Goal: Information Seeking & Learning: Learn about a topic

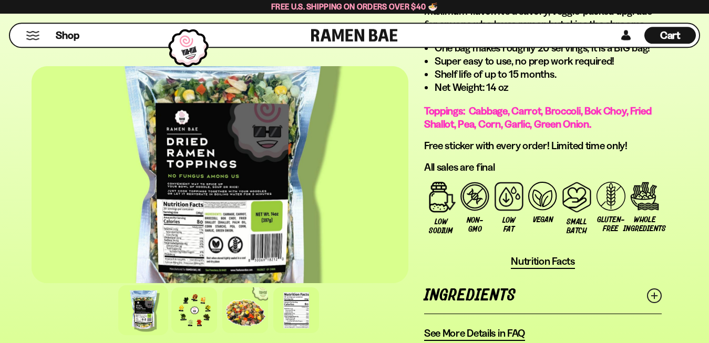
scroll to position [858, 0]
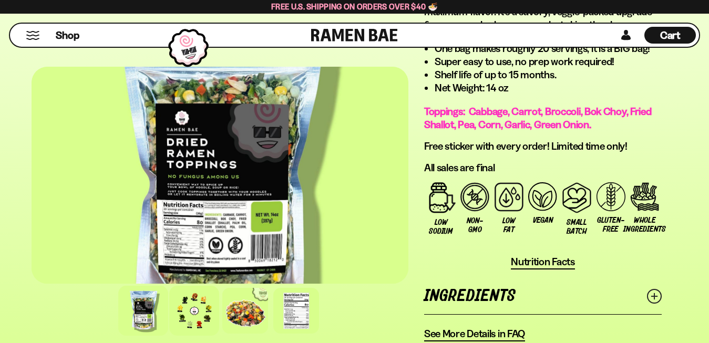
click at [198, 306] on div at bounding box center [195, 311] width 50 height 50
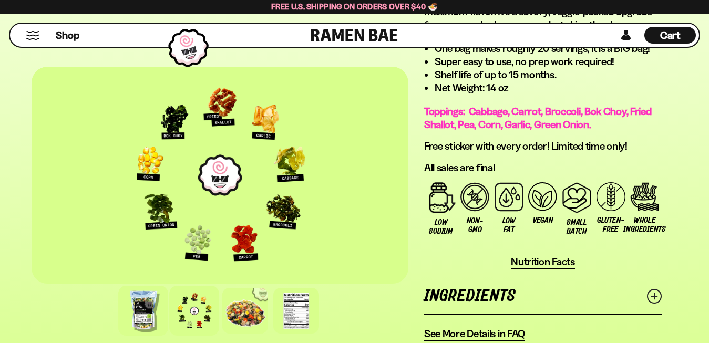
click at [150, 314] on div at bounding box center [144, 311] width 50 height 50
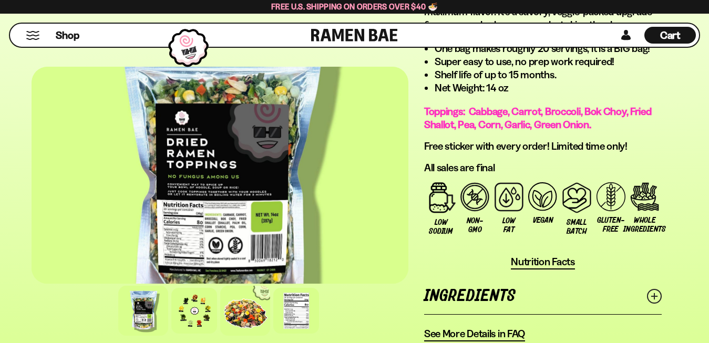
click at [243, 314] on div at bounding box center [246, 311] width 50 height 50
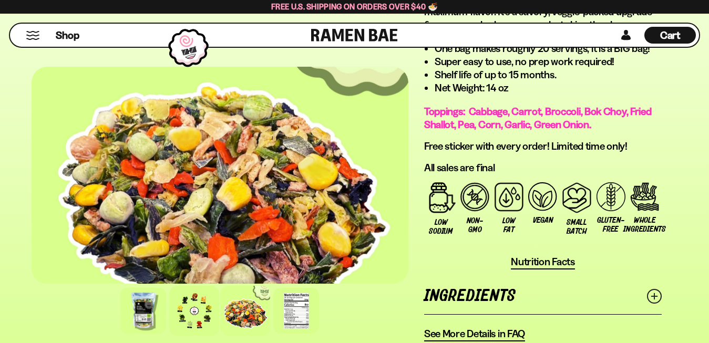
click at [187, 313] on div at bounding box center [195, 311] width 50 height 50
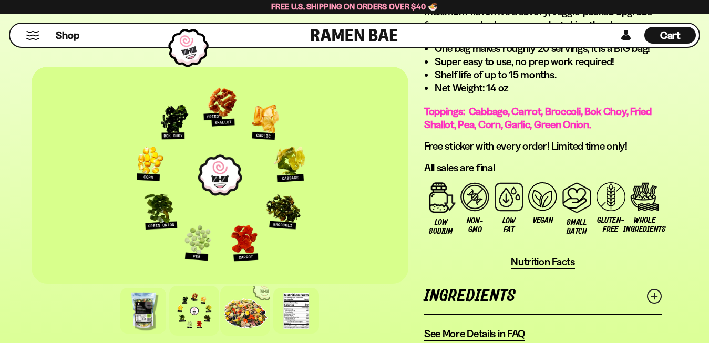
click at [238, 309] on div at bounding box center [246, 311] width 50 height 50
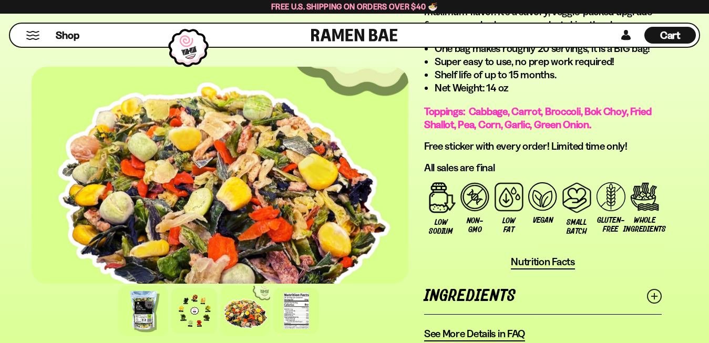
click at [143, 313] on div at bounding box center [144, 311] width 50 height 50
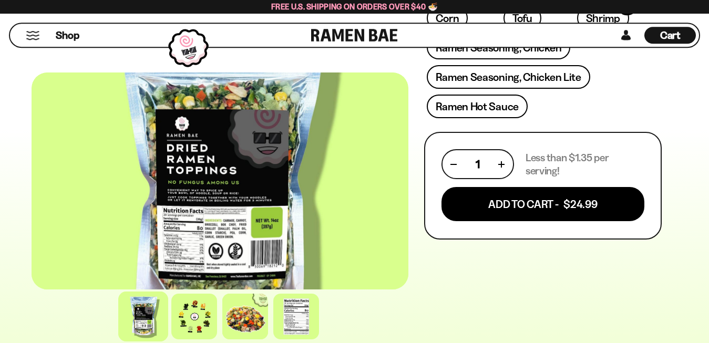
scroll to position [483, 0]
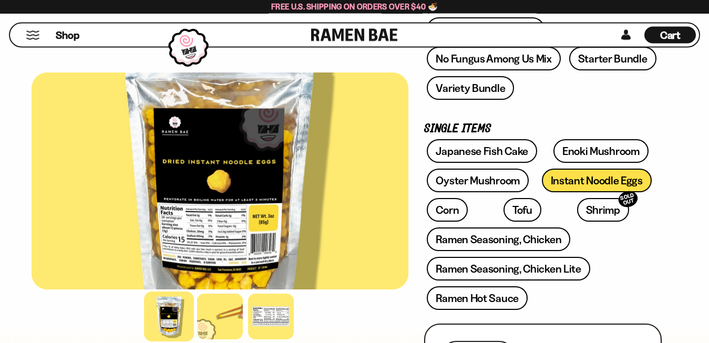
scroll to position [268, 0]
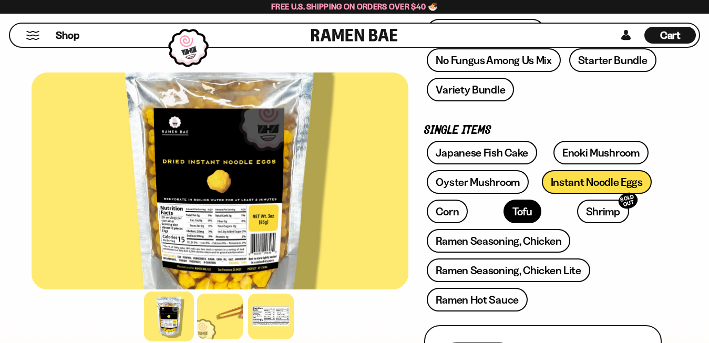
click at [504, 209] on link "Tofu" at bounding box center [523, 212] width 38 height 24
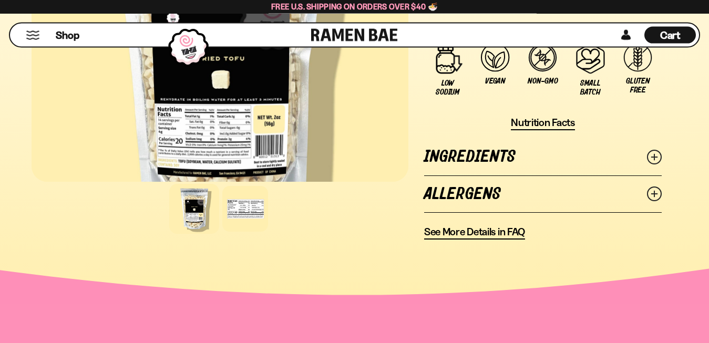
scroll to position [858, 0]
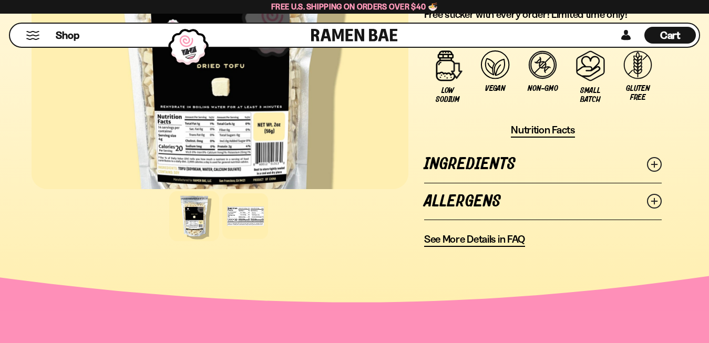
click at [659, 164] on icon at bounding box center [654, 164] width 15 height 15
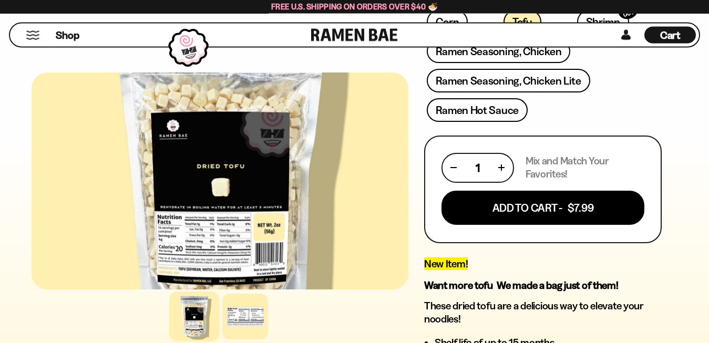
scroll to position [429, 0]
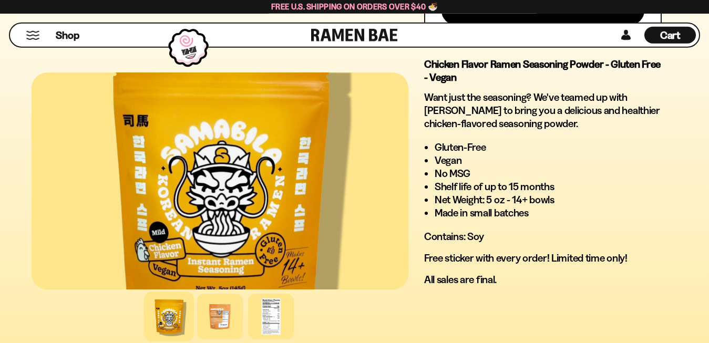
scroll to position [751, 0]
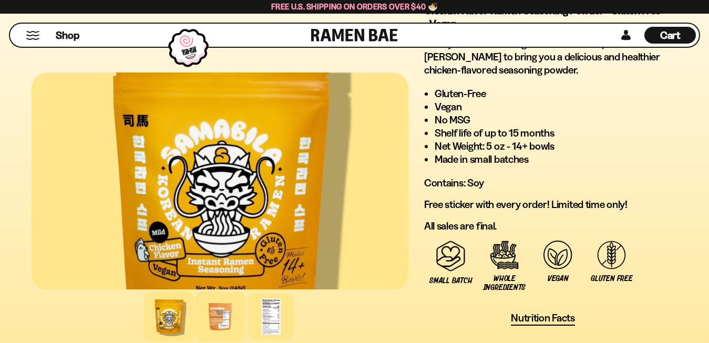
click at [230, 321] on div at bounding box center [220, 317] width 50 height 50
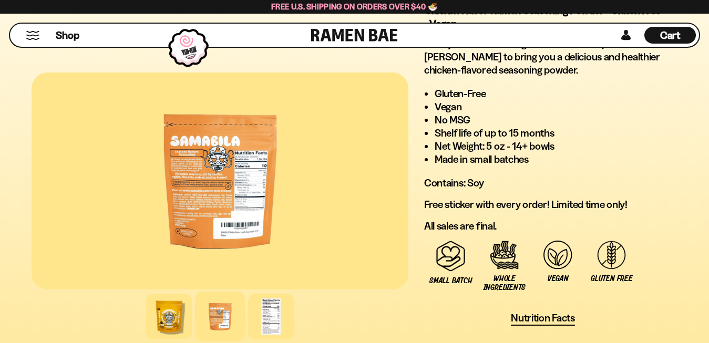
click at [221, 187] on div at bounding box center [220, 181] width 377 height 217
click at [269, 315] on div at bounding box center [271, 317] width 50 height 50
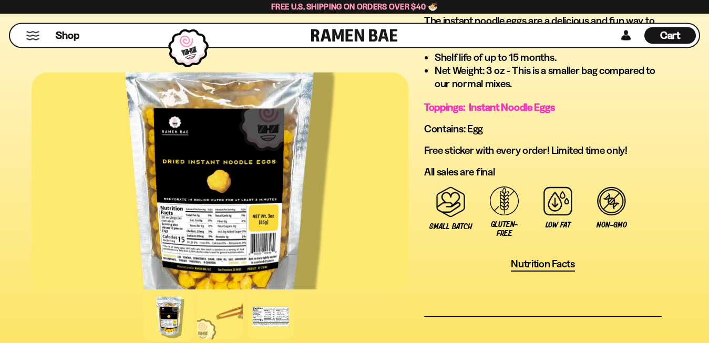
scroll to position [912, 0]
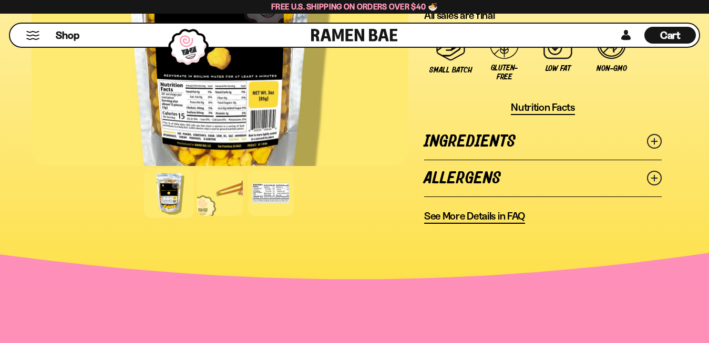
click at [656, 141] on icon at bounding box center [654, 141] width 15 height 15
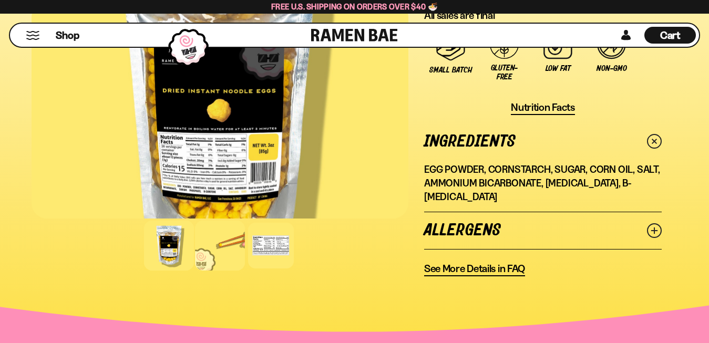
click at [214, 252] on div at bounding box center [220, 246] width 50 height 50
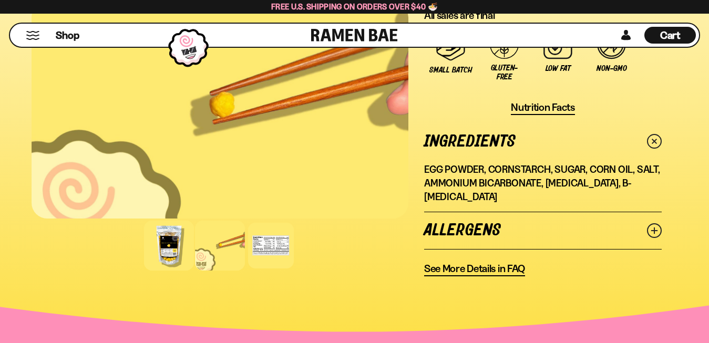
click at [164, 243] on div at bounding box center [169, 246] width 50 height 50
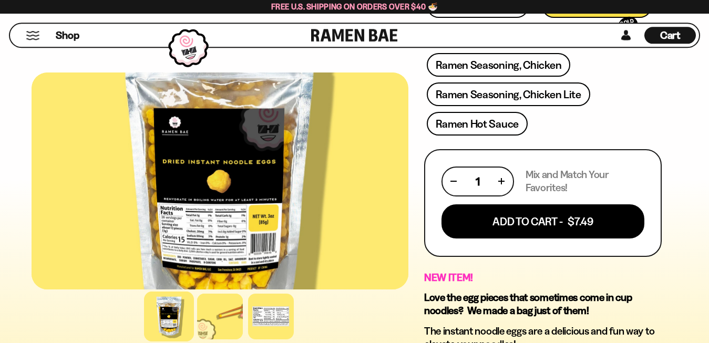
scroll to position [429, 0]
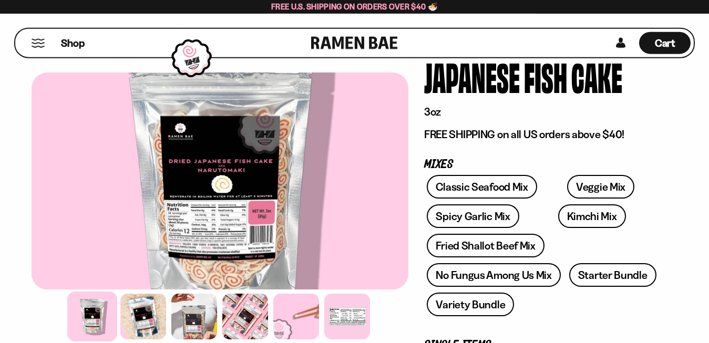
scroll to position [54, 0]
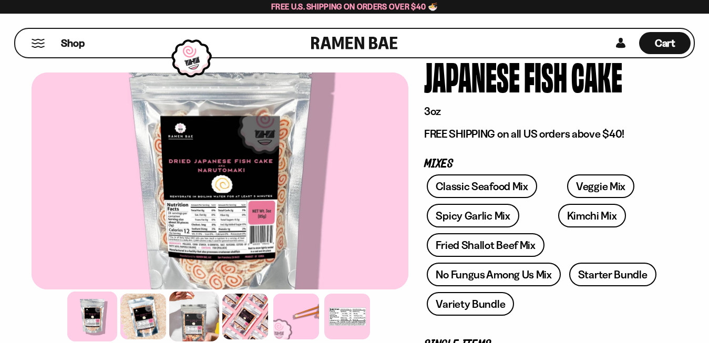
click at [198, 311] on div at bounding box center [195, 317] width 50 height 50
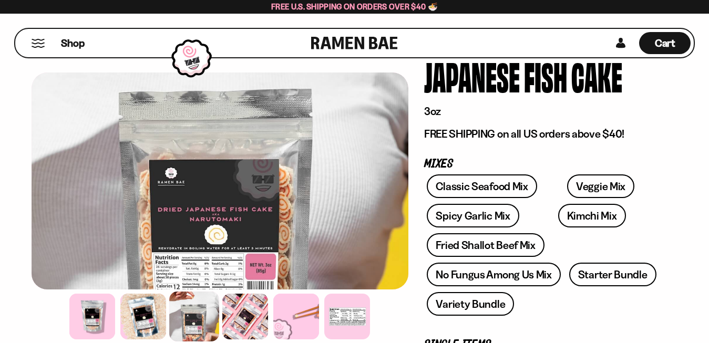
click at [312, 189] on div at bounding box center [220, 181] width 377 height 217
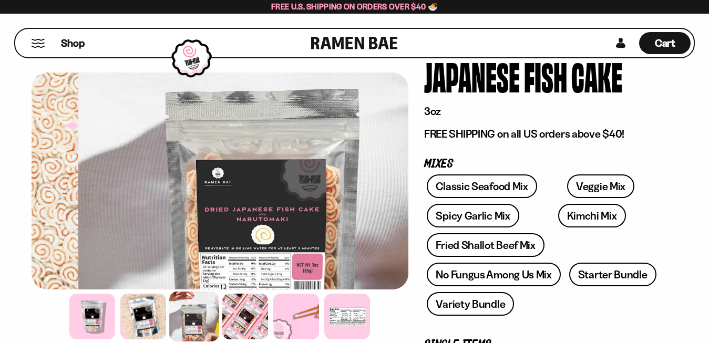
click at [359, 214] on div at bounding box center [266, 181] width 377 height 217
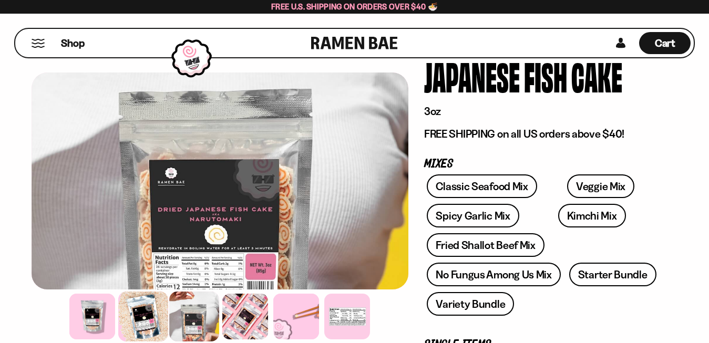
click at [144, 312] on div at bounding box center [144, 317] width 50 height 50
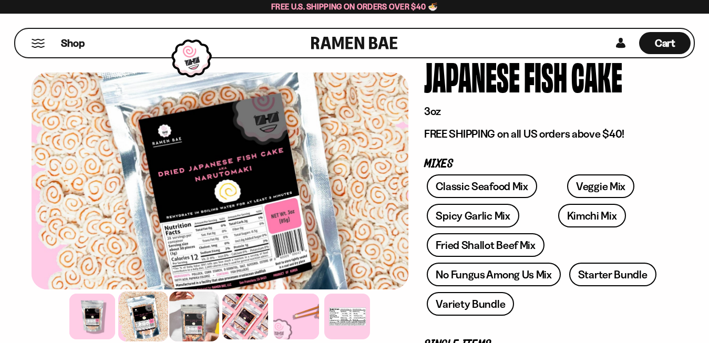
click at [193, 309] on div at bounding box center [195, 317] width 50 height 50
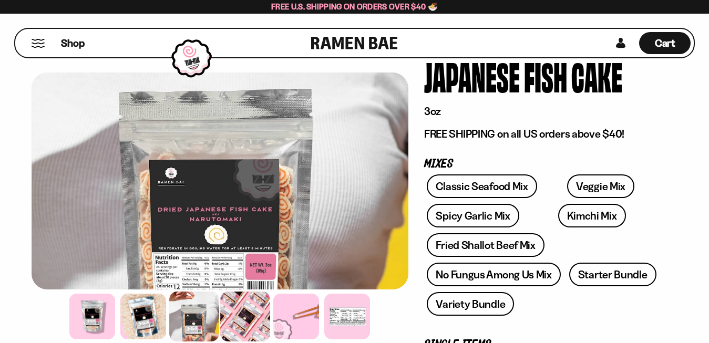
click at [237, 315] on div at bounding box center [246, 317] width 50 height 50
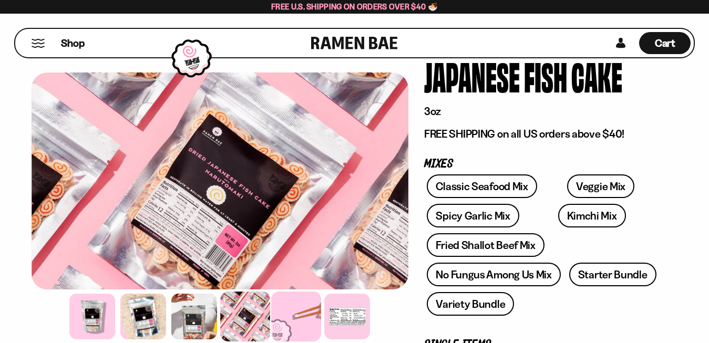
click at [281, 318] on div at bounding box center [297, 317] width 50 height 50
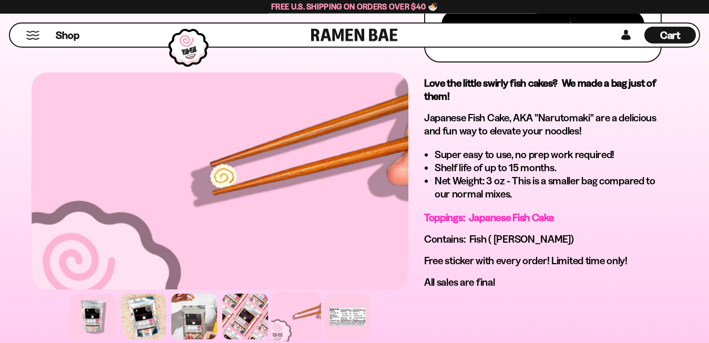
scroll to position [643, 0]
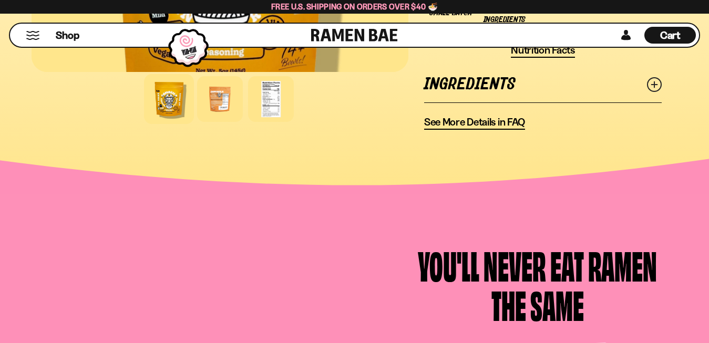
scroll to position [1019, 0]
click at [655, 81] on icon at bounding box center [654, 84] width 15 height 15
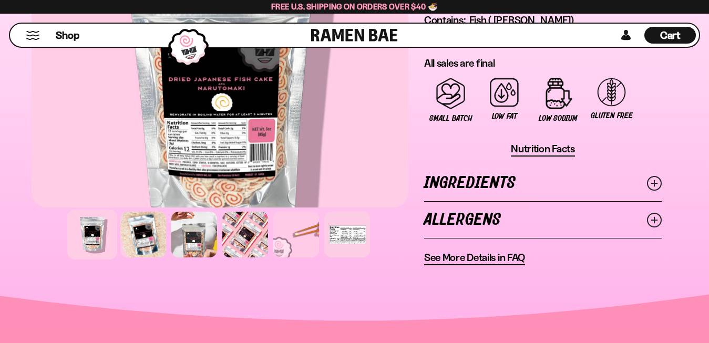
click at [656, 187] on icon at bounding box center [654, 183] width 15 height 15
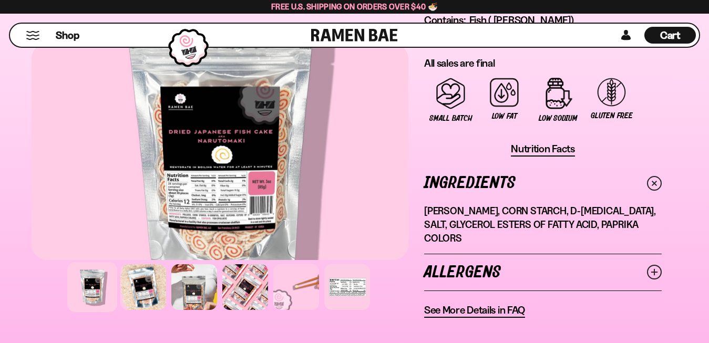
scroll to position [858, 0]
